Goal: Find contact information: Find contact information

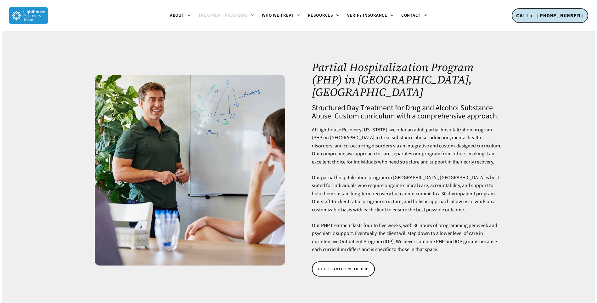
drag, startPoint x: 439, startPoint y: 150, endPoint x: 429, endPoint y: 139, distance: 14.7
drag, startPoint x: 429, startPoint y: 139, endPoint x: 373, endPoint y: 118, distance: 59.5
click at [373, 126] on p "At Lighthouse Recovery [US_STATE], we offer an adult partial hospitalization pr…" at bounding box center [407, 150] width 190 height 48
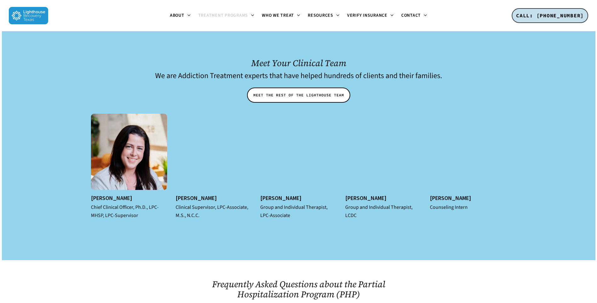
scroll to position [2329, 0]
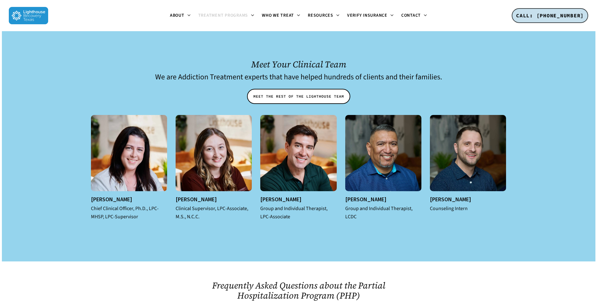
drag, startPoint x: 492, startPoint y: 200, endPoint x: 404, endPoint y: 197, distance: 87.8
click at [404, 197] on div at bounding box center [299, 145] width 594 height 232
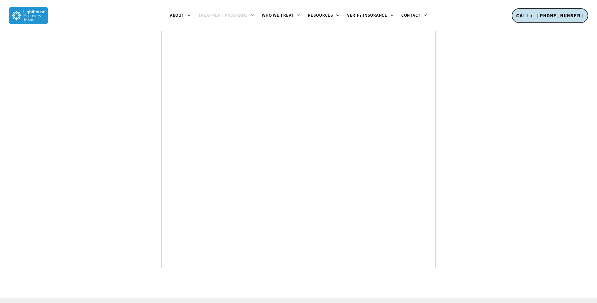
scroll to position [3440, 0]
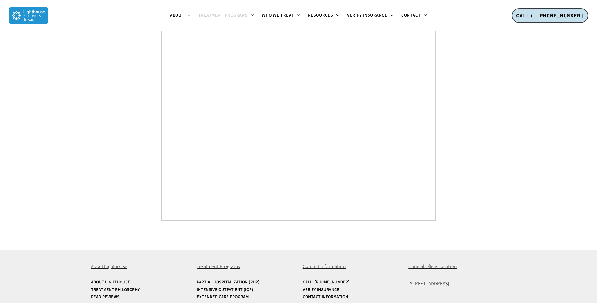
drag, startPoint x: 481, startPoint y: 252, endPoint x: 408, endPoint y: 252, distance: 73.3
click at [408, 252] on div "About Lighthouse About Lighthouse Treatment Philosophy Read Reviews Privacy Pol…" at bounding box center [298, 293] width 415 height 86
copy span "[STREET_ADDRESS]"
drag, startPoint x: 369, startPoint y: 241, endPoint x: 314, endPoint y: 251, distance: 55.7
click at [314, 262] on div "Contact Information Call: [PHONE_NUMBER] Verify Insurance Contact Information D…" at bounding box center [352, 288] width 98 height 53
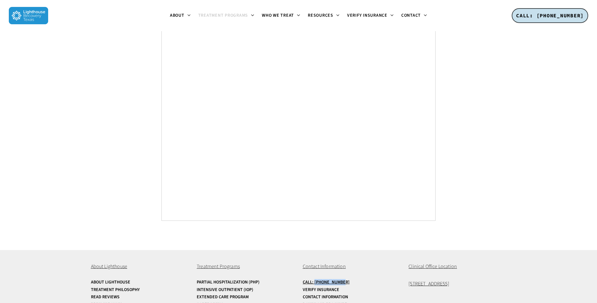
copy u "[PHONE_NUMBER]"
